Goal: Transaction & Acquisition: Purchase product/service

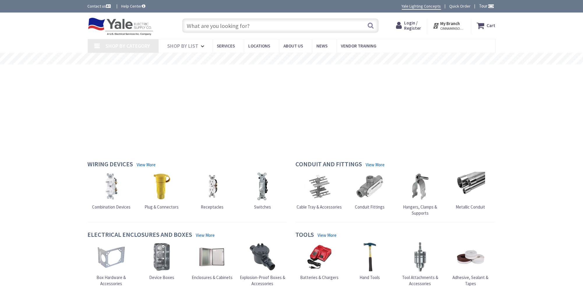
type input "[GEOGRAPHIC_DATA], [GEOGRAPHIC_DATA]"
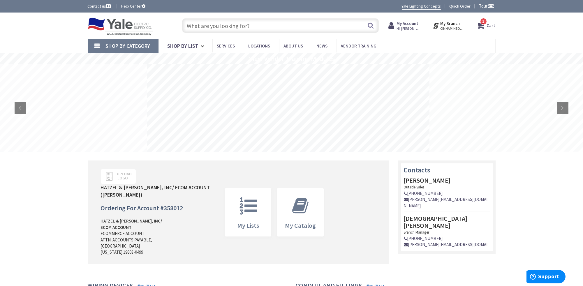
click at [493, 24] on strong "Cart" at bounding box center [491, 25] width 9 height 10
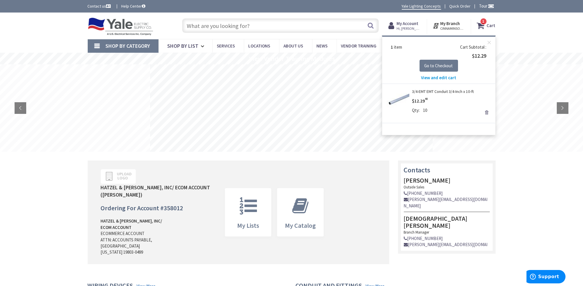
click at [432, 77] on span "View and edit cart" at bounding box center [438, 78] width 35 height 6
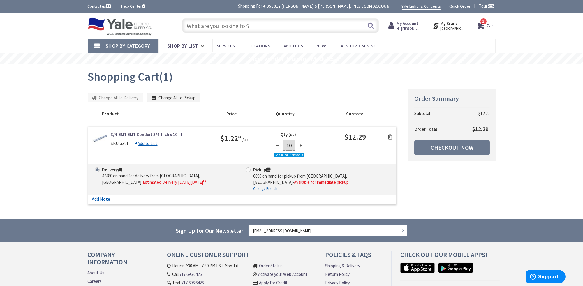
click at [389, 135] on icon at bounding box center [390, 137] width 5 height 6
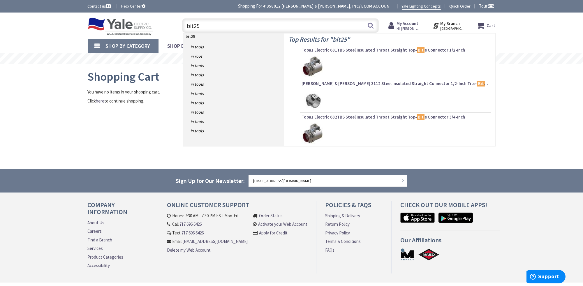
type input "bit250"
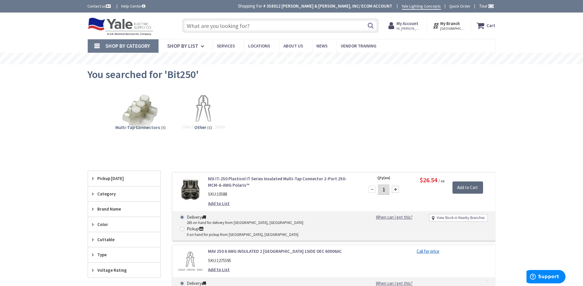
click at [467, 187] on input "Add to Cart" at bounding box center [467, 187] width 31 height 12
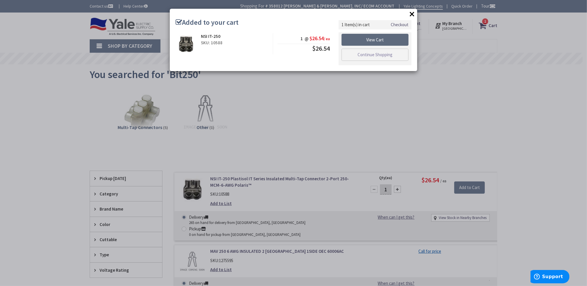
click at [355, 40] on link "View Cart" at bounding box center [375, 40] width 67 height 12
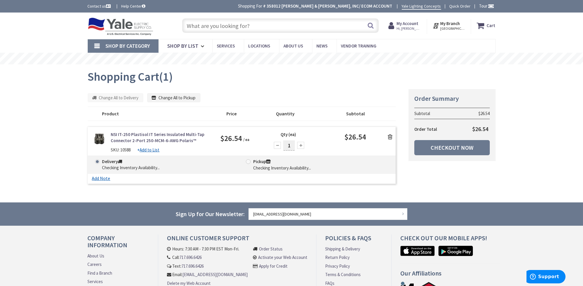
click at [235, 29] on input "text" at bounding box center [280, 25] width 197 height 15
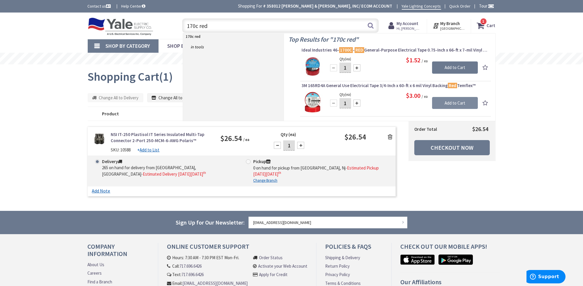
type input "170c red"
click at [455, 101] on input "Add to Cart" at bounding box center [455, 103] width 46 height 12
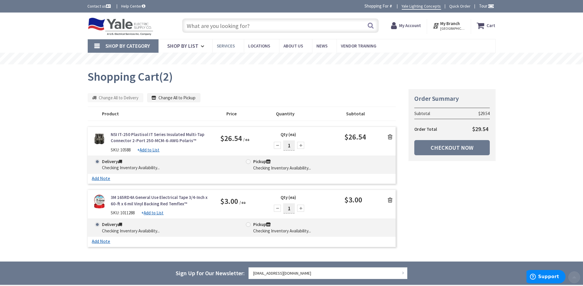
click at [226, 23] on input "text" at bounding box center [280, 25] width 197 height 15
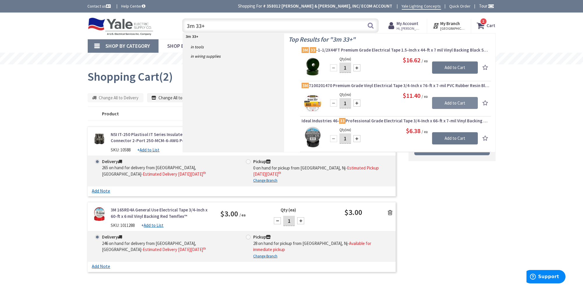
type input "3m 33+"
click at [445, 100] on input "Add to Cart" at bounding box center [455, 103] width 46 height 12
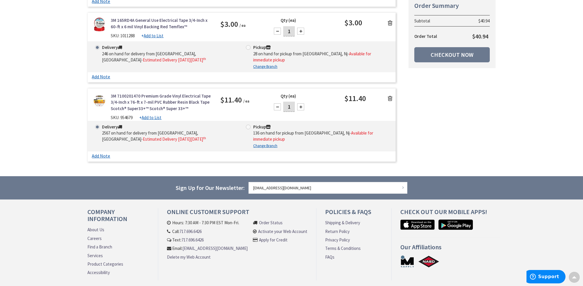
scroll to position [189, 0]
click at [392, 96] on icon at bounding box center [390, 99] width 5 height 6
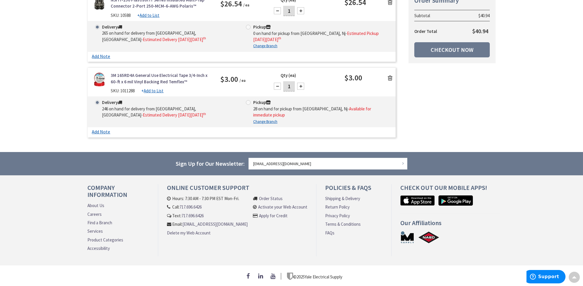
scroll to position [129, 0]
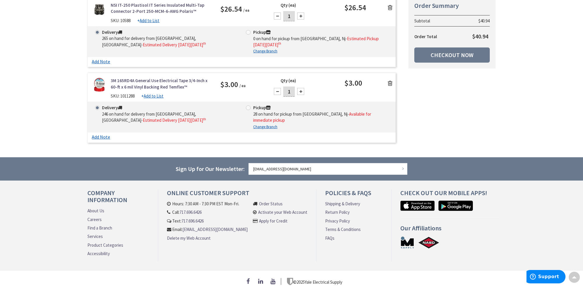
click at [390, 82] on icon at bounding box center [390, 83] width 5 height 6
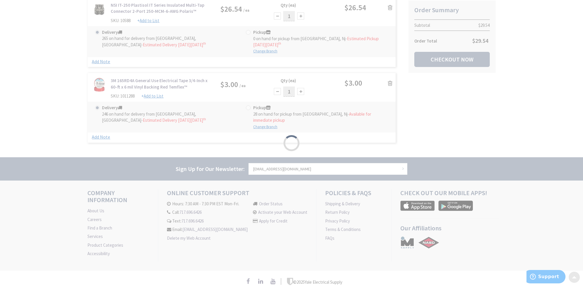
scroll to position [60, 0]
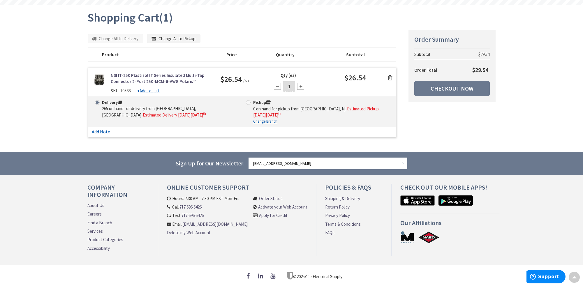
click at [389, 76] on icon at bounding box center [390, 78] width 5 height 6
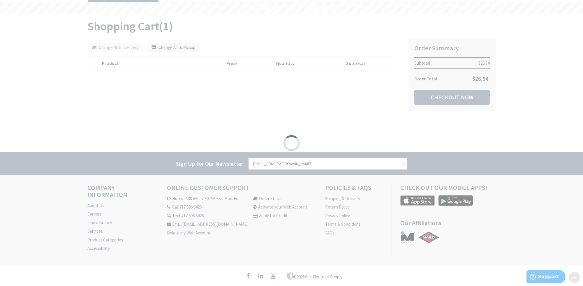
scroll to position [52, 0]
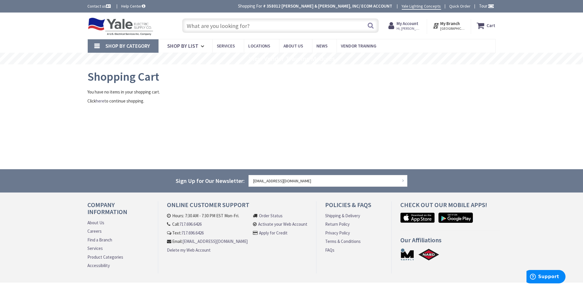
drag, startPoint x: 218, startPoint y: 25, endPoint x: 222, endPoint y: 26, distance: 4.1
click at [221, 25] on input "text" at bounding box center [280, 25] width 197 height 15
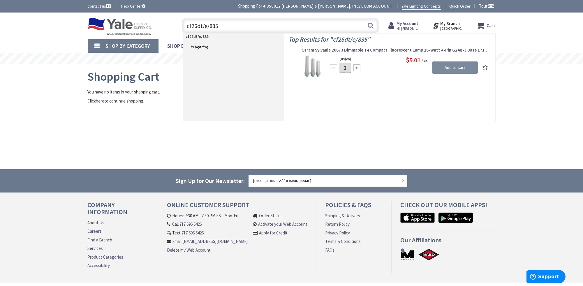
type input "cf26dt/e/835"
click at [459, 65] on input "Add to Cart" at bounding box center [455, 67] width 46 height 12
